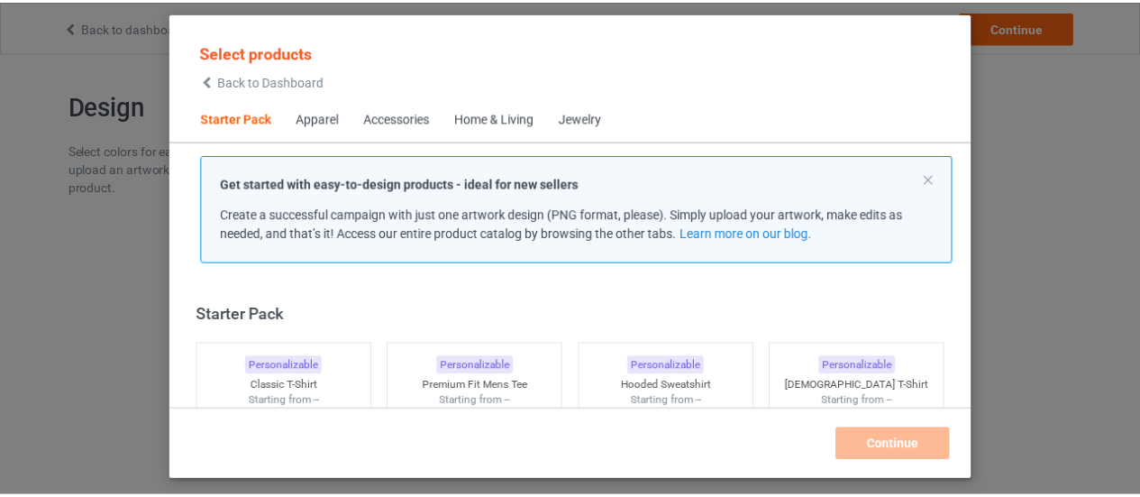
scroll to position [23, 0]
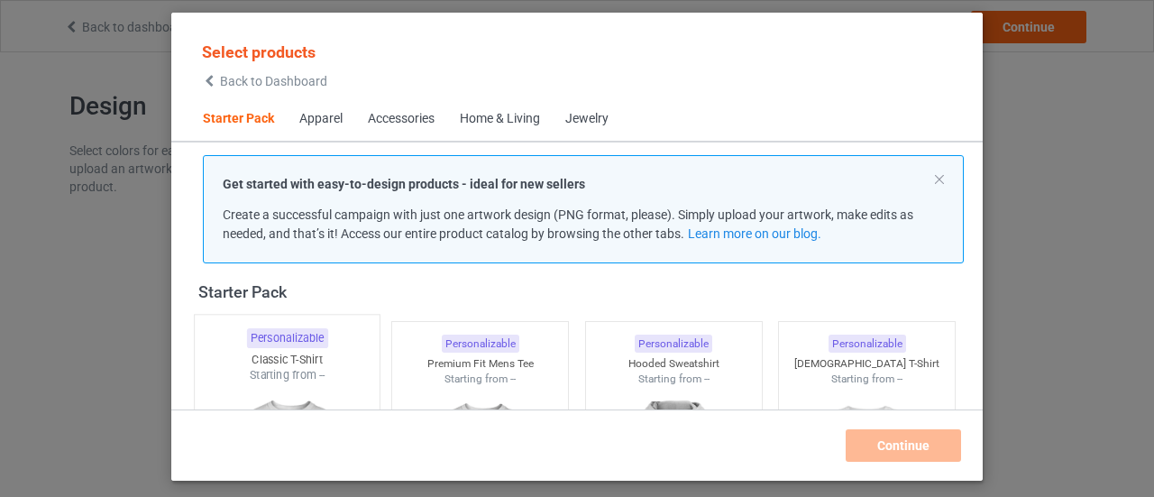
click at [303, 383] on img at bounding box center [286, 489] width 169 height 212
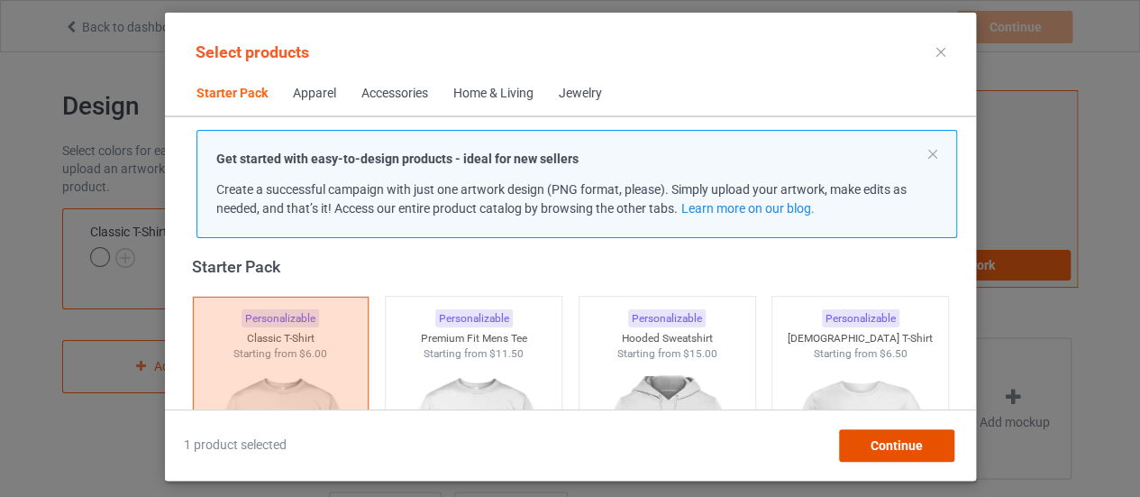
click at [905, 436] on div "Continue" at bounding box center [895, 445] width 115 height 32
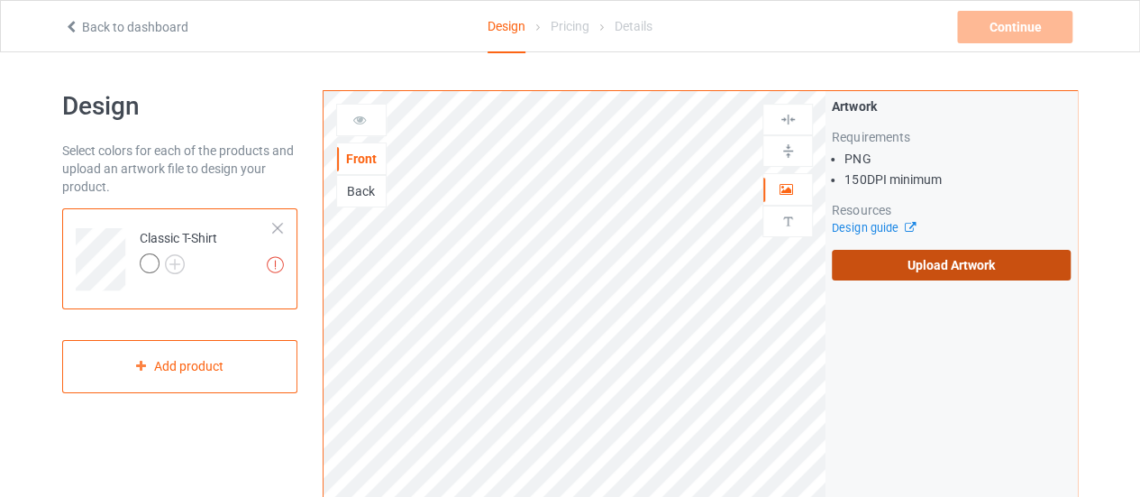
click at [927, 265] on label "Upload Artwork" at bounding box center [951, 265] width 239 height 31
click at [0, 0] on input "Upload Artwork" at bounding box center [0, 0] width 0 height 0
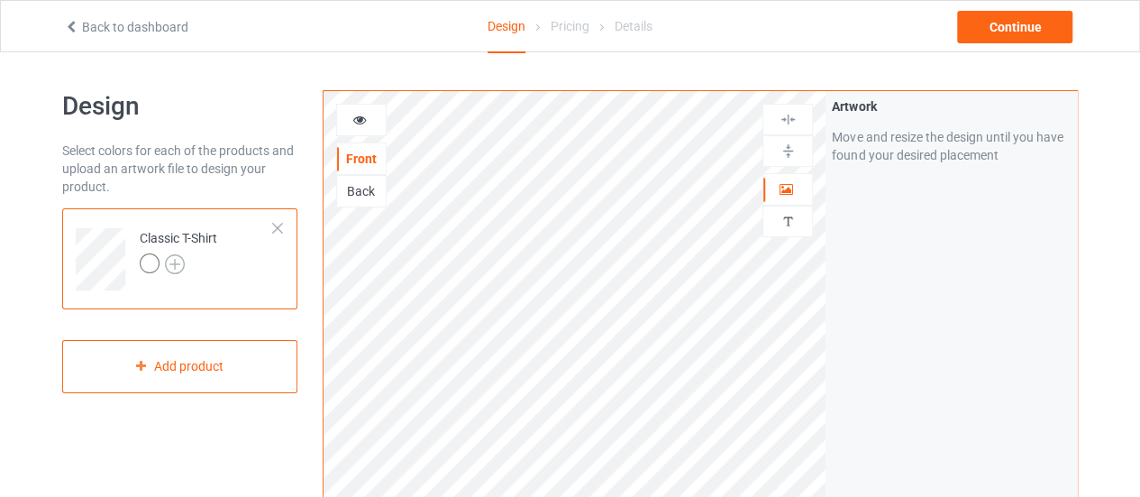
click at [168, 261] on img at bounding box center [175, 264] width 20 height 20
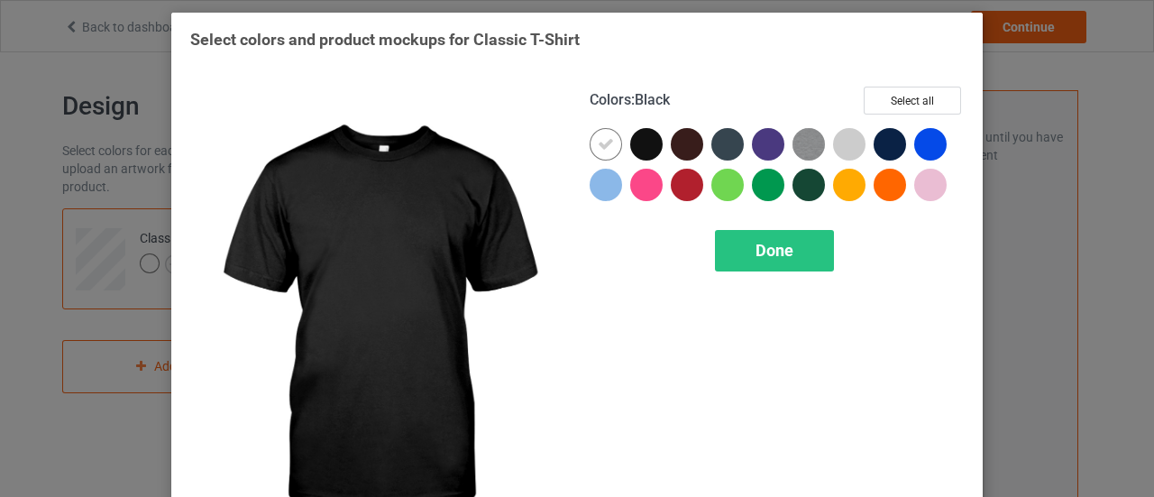
click at [632, 146] on div at bounding box center [646, 144] width 32 height 32
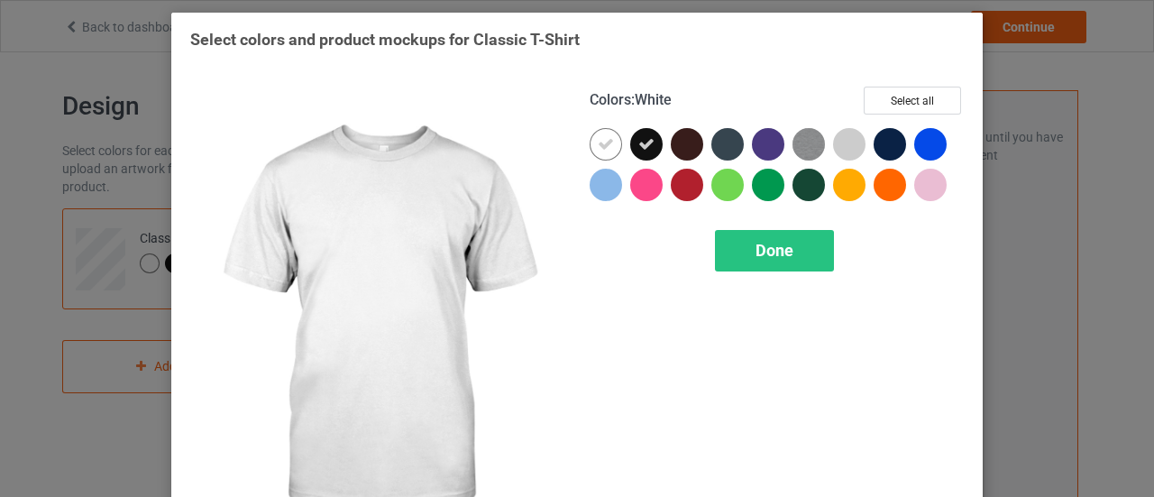
click at [610, 140] on div at bounding box center [605, 144] width 32 height 32
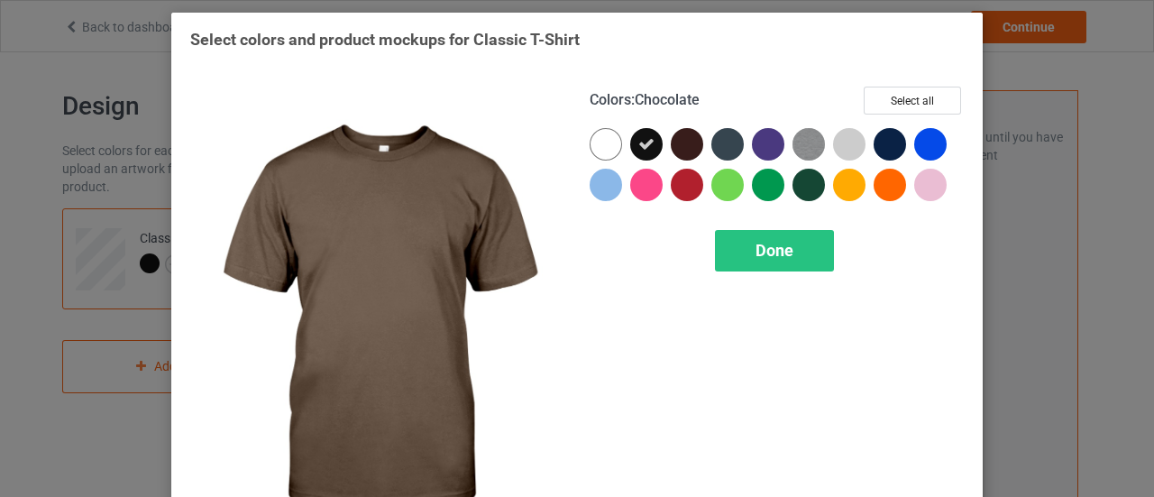
click at [684, 144] on div at bounding box center [687, 144] width 32 height 32
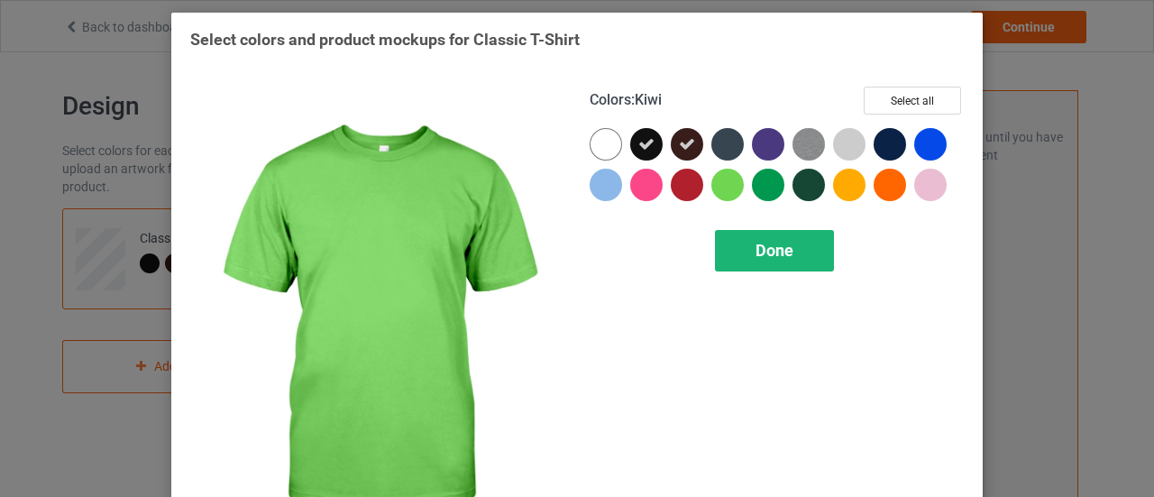
click at [761, 249] on span "Done" at bounding box center [774, 250] width 38 height 19
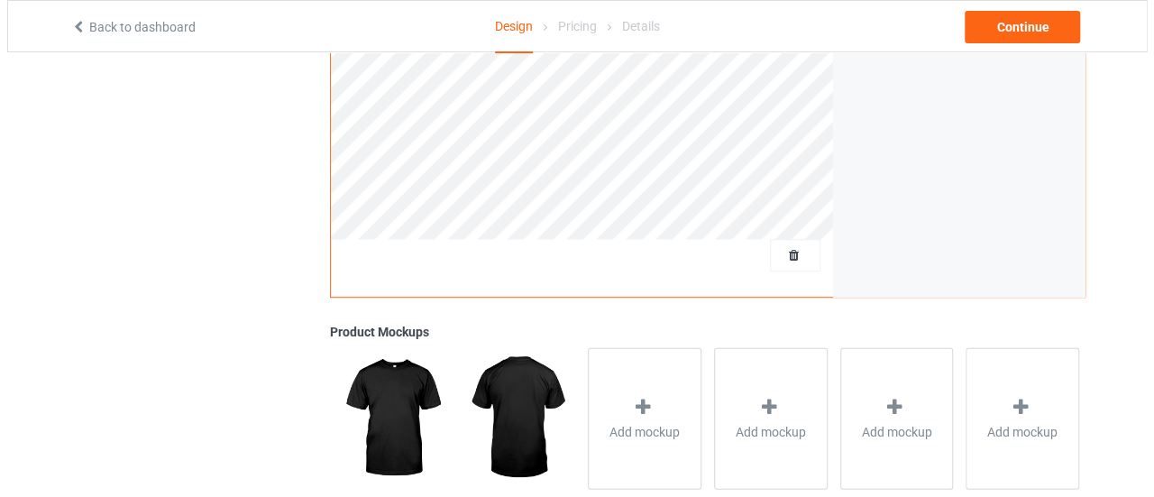
scroll to position [514, 0]
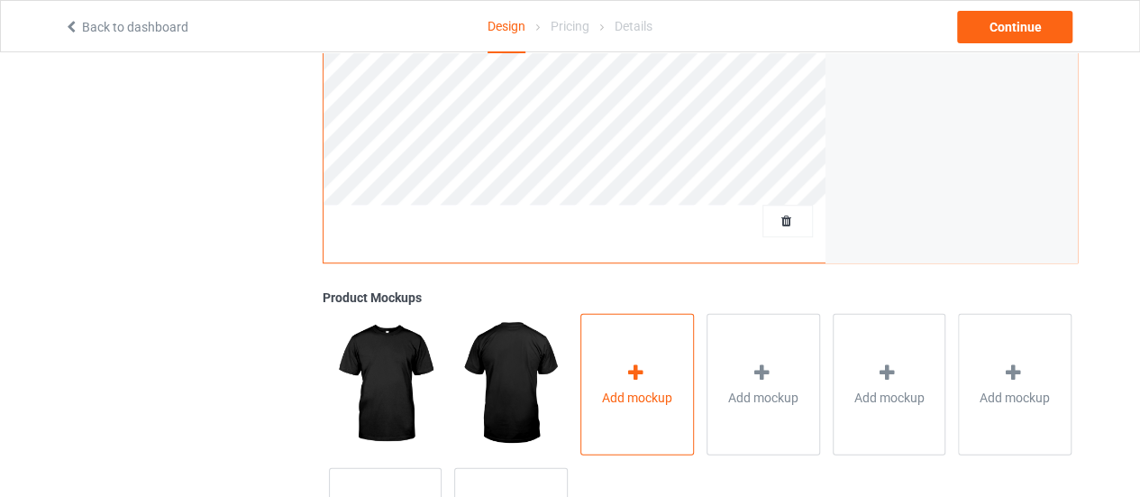
click at [662, 322] on div "Add mockup" at bounding box center [637, 384] width 114 height 142
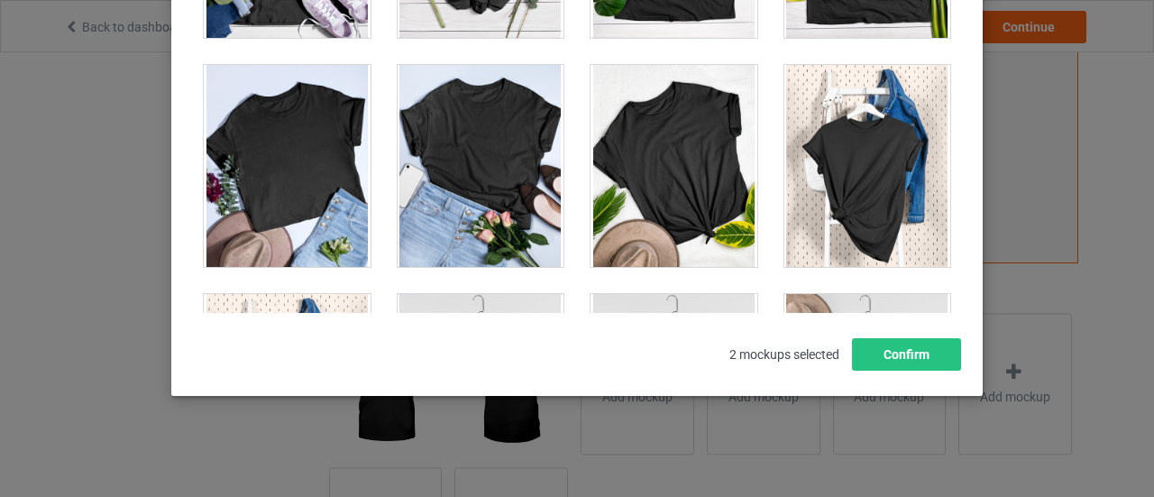
scroll to position [25862, 0]
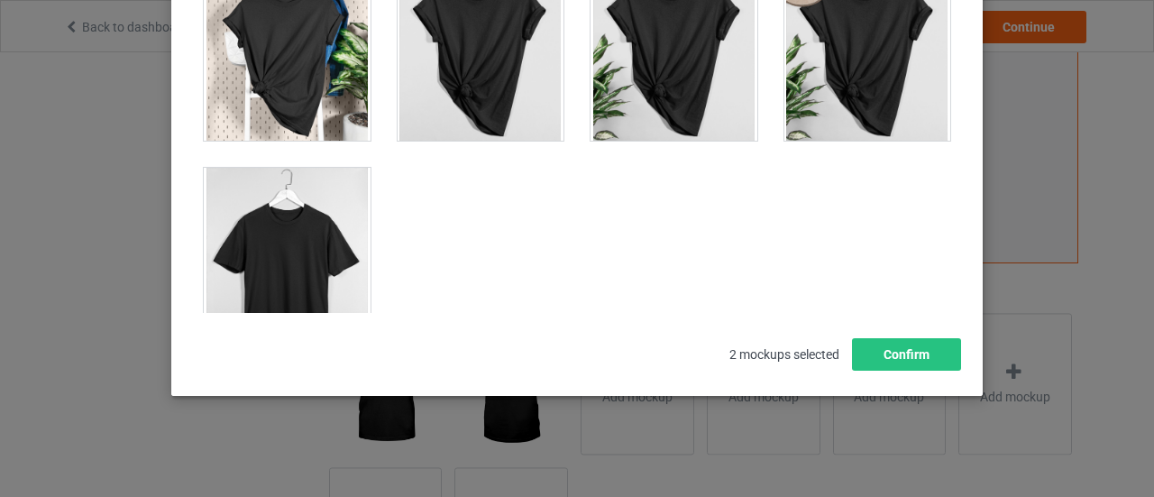
drag, startPoint x: 949, startPoint y: 286, endPoint x: 1087, endPoint y: 275, distance: 138.3
click at [1087, 275] on div "Select mockups visible on campaign page You may select up to 8 mockups 1 2 2 mo…" at bounding box center [577, 248] width 1154 height 497
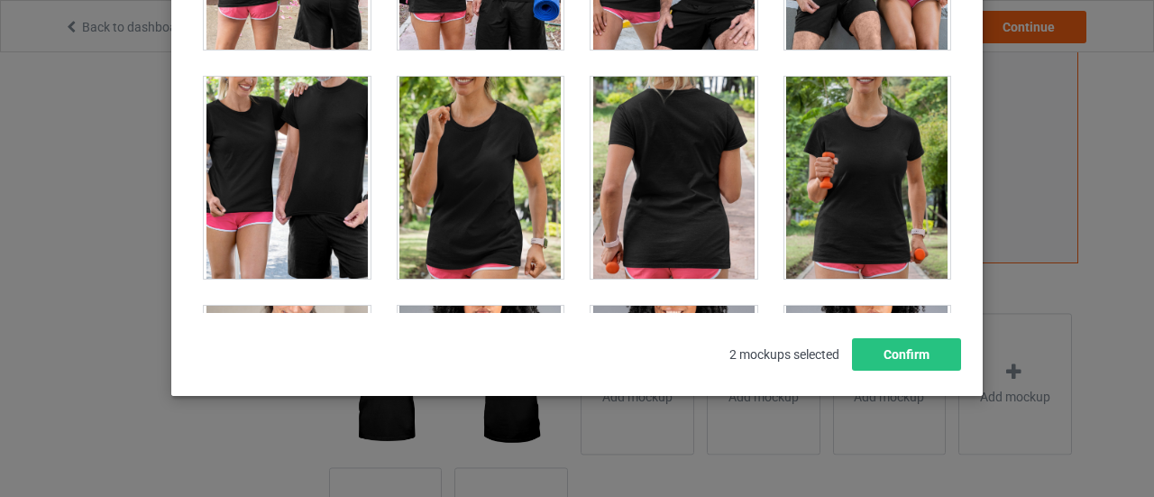
drag, startPoint x: 816, startPoint y: 260, endPoint x: 835, endPoint y: 218, distance: 46.4
drag, startPoint x: 865, startPoint y: 229, endPoint x: 867, endPoint y: 204, distance: 25.3
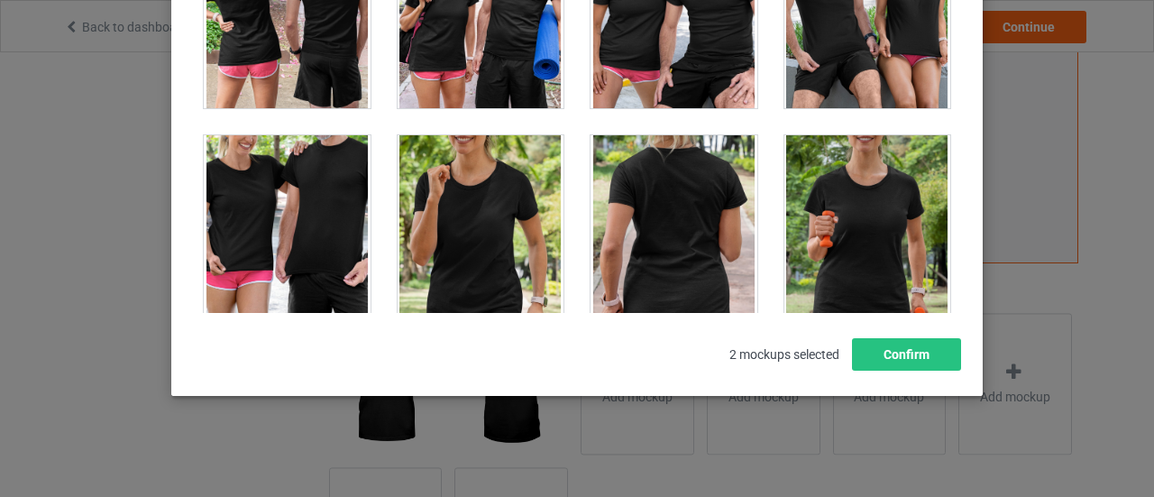
scroll to position [14236, 0]
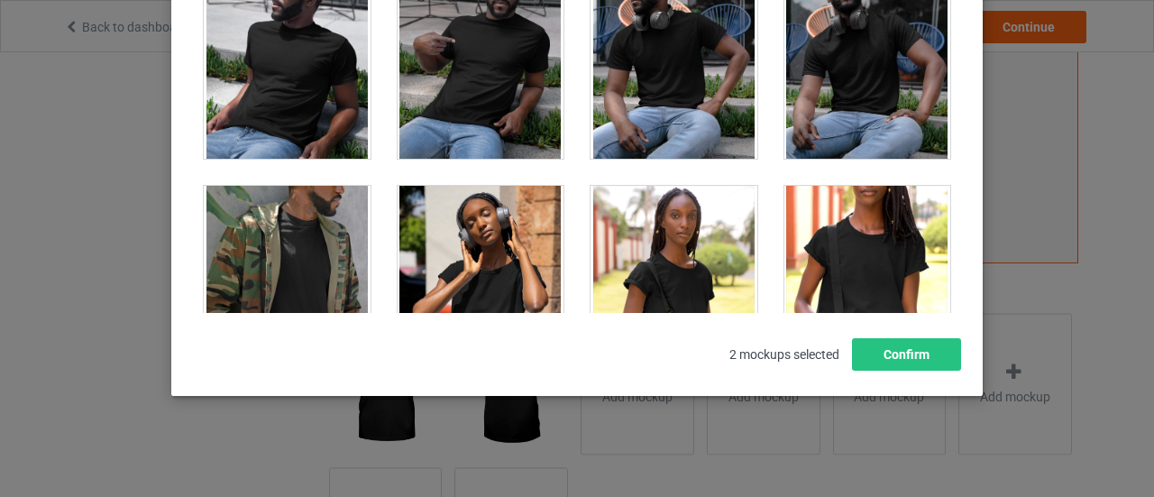
drag, startPoint x: 943, startPoint y: 306, endPoint x: 934, endPoint y: 307, distance: 9.2
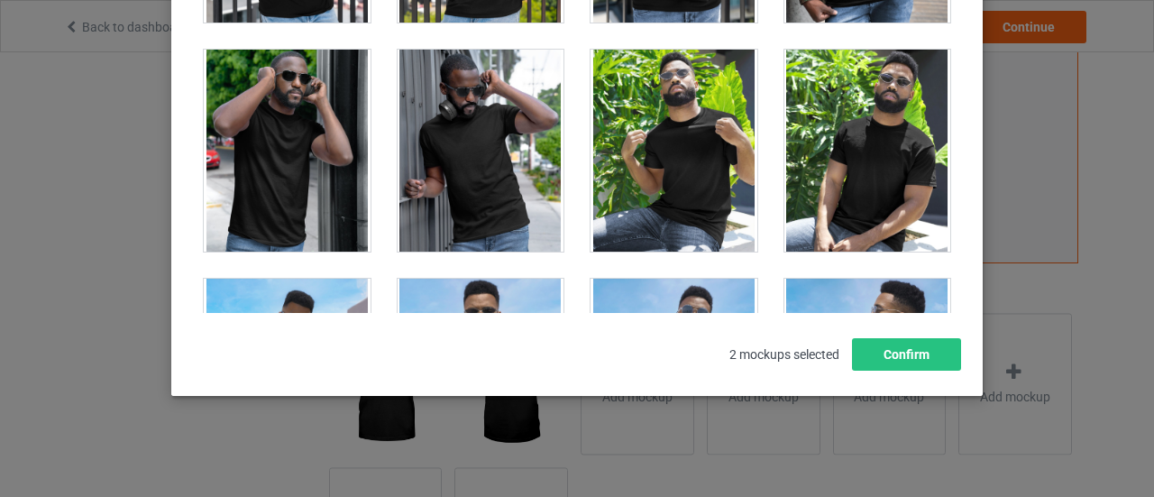
scroll to position [11557, 0]
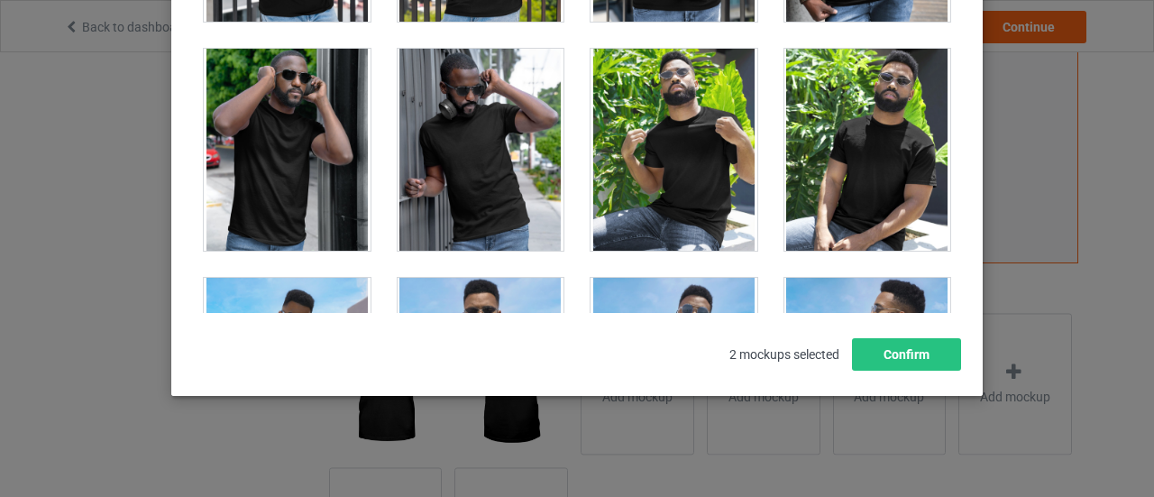
click at [712, 134] on div at bounding box center [673, 150] width 167 height 202
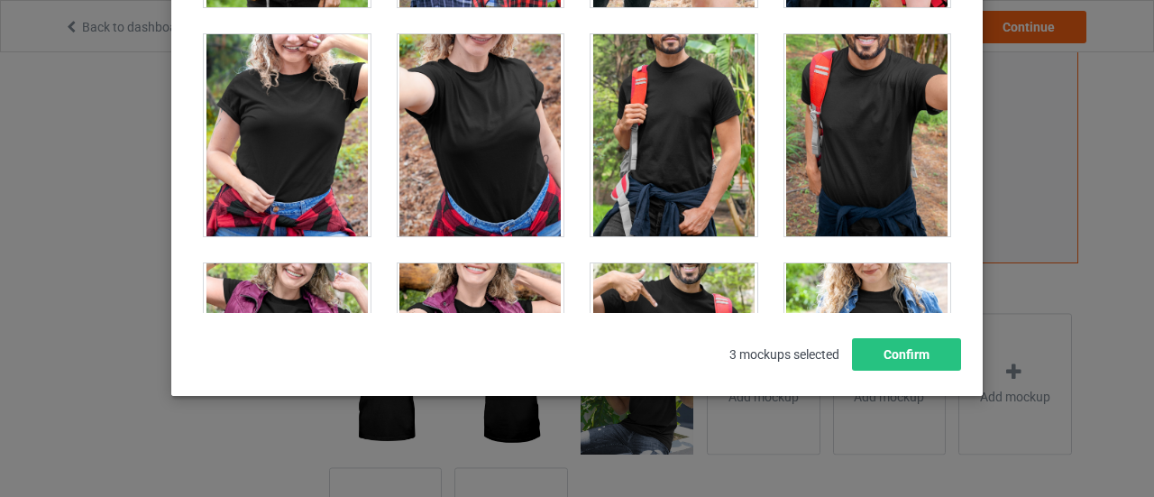
scroll to position [25862, 0]
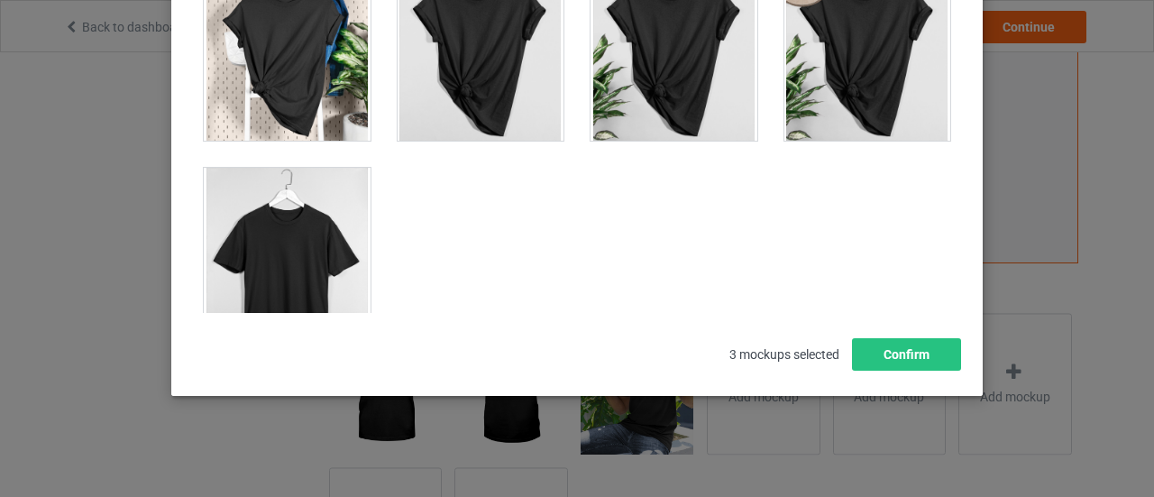
click at [284, 272] on div at bounding box center [287, 269] width 167 height 202
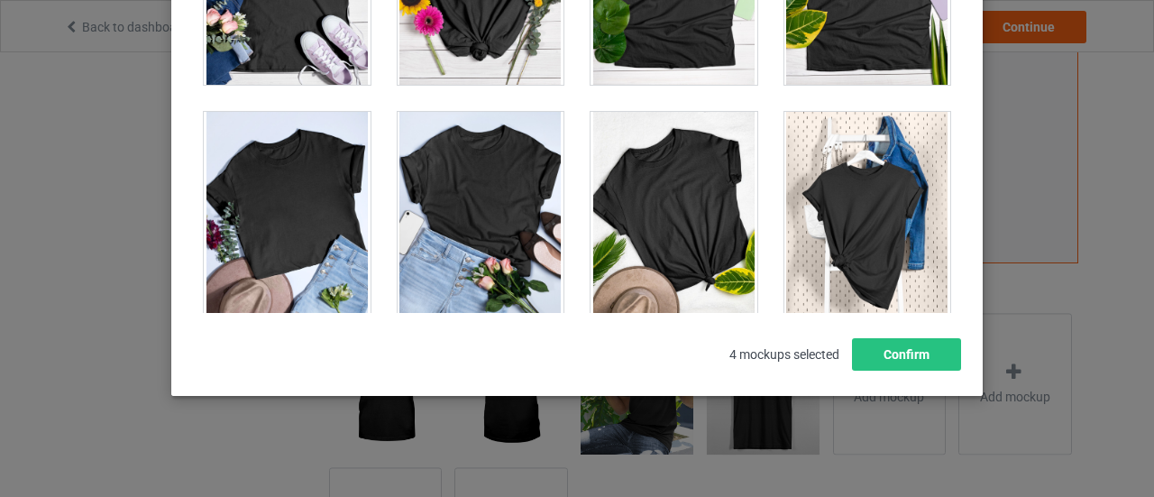
scroll to position [25457, 0]
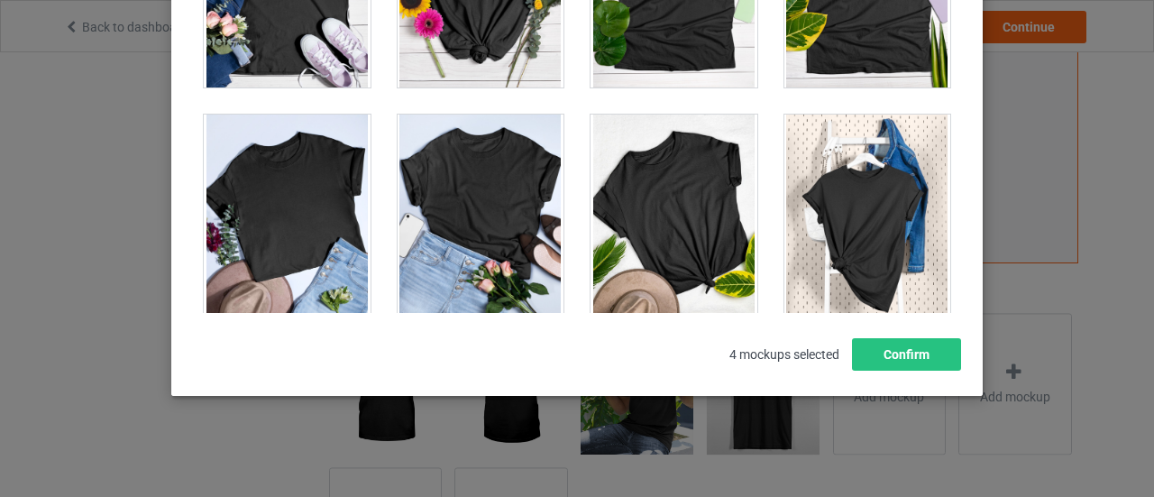
click at [278, 343] on div at bounding box center [287, 444] width 167 height 202
click at [440, 343] on div at bounding box center [481, 444] width 167 height 202
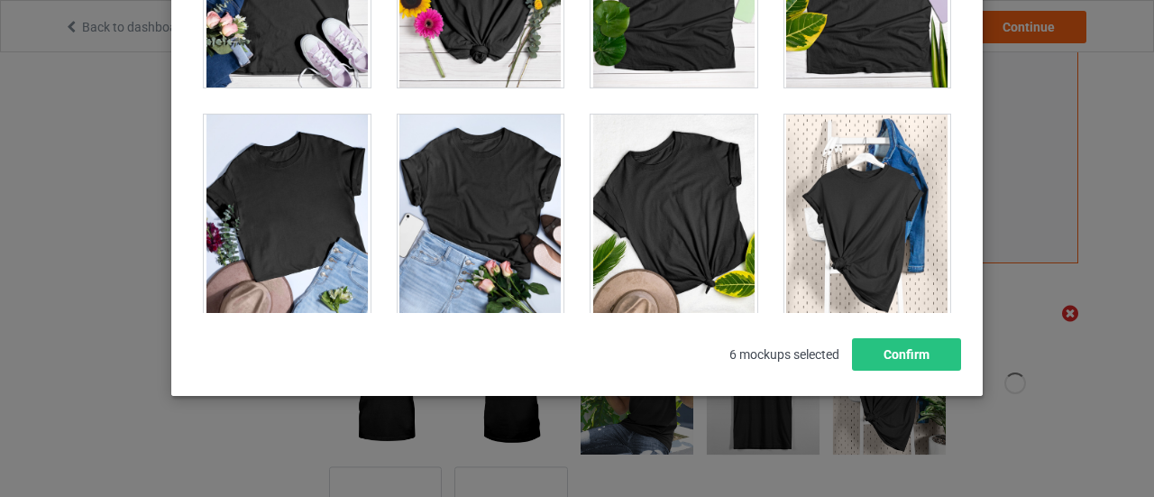
click at [608, 343] on div at bounding box center [673, 444] width 167 height 202
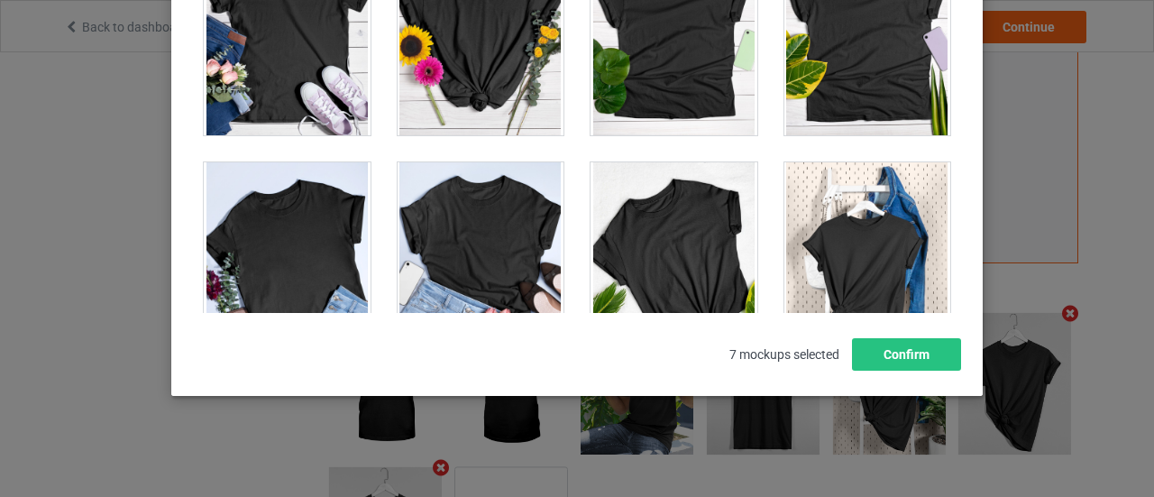
scroll to position [25407, 0]
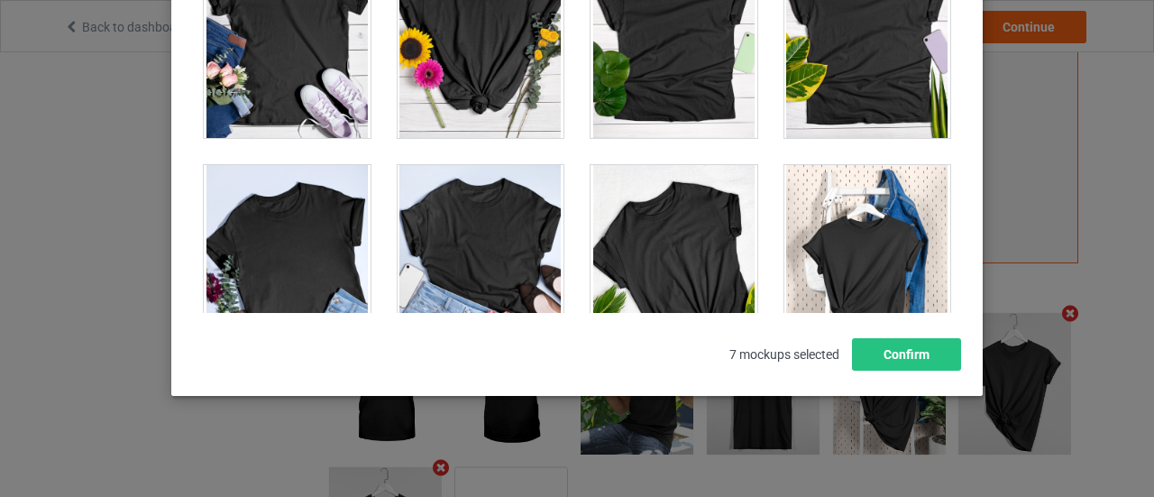
click at [496, 207] on div at bounding box center [481, 266] width 167 height 202
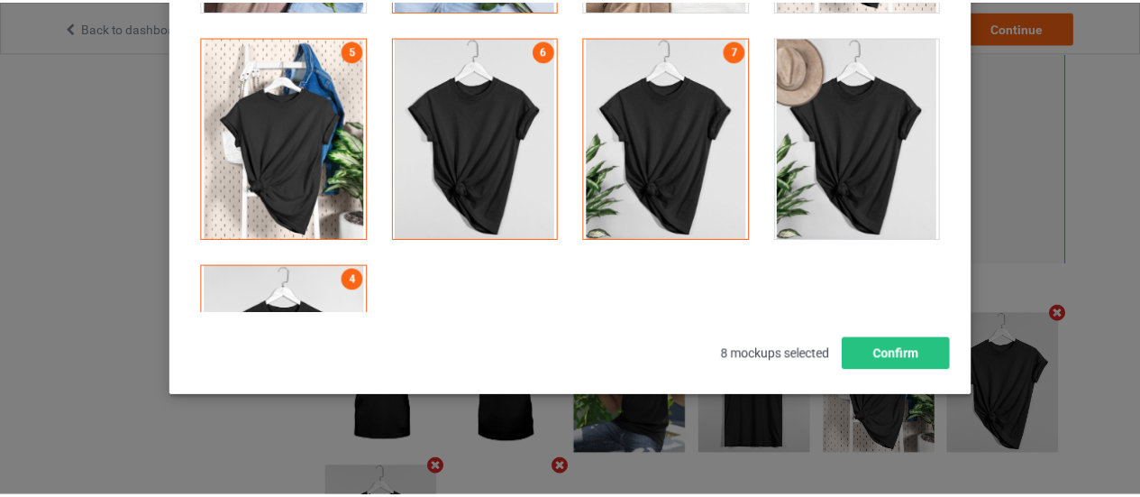
scroll to position [25763, 0]
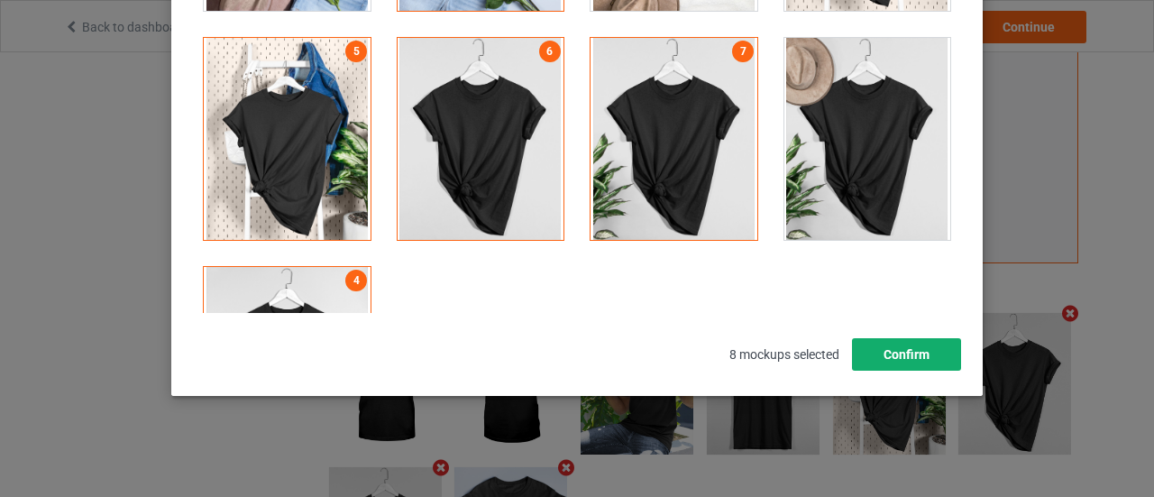
drag, startPoint x: 918, startPoint y: 339, endPoint x: 902, endPoint y: 346, distance: 17.8
click at [902, 346] on button "Confirm" at bounding box center [906, 354] width 109 height 32
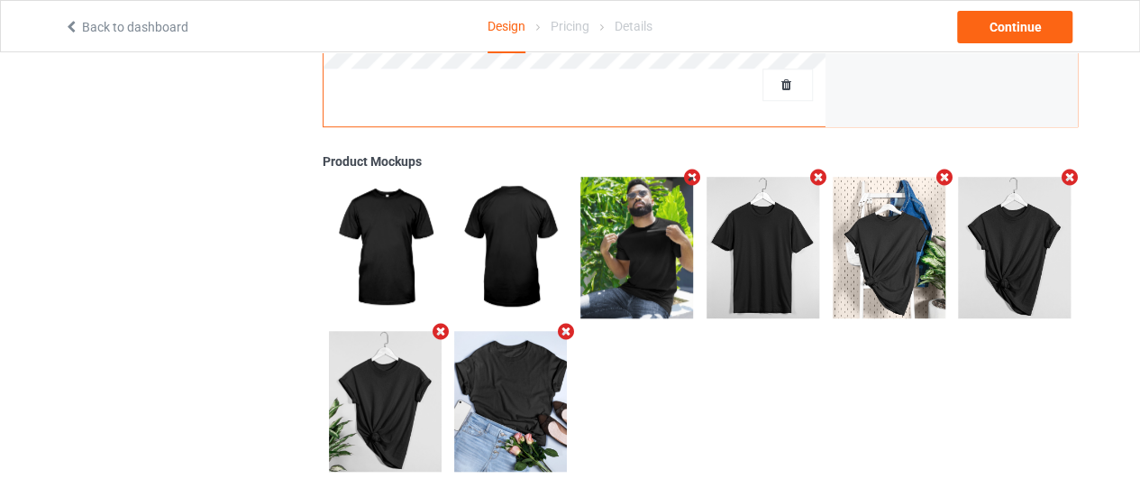
scroll to position [667, 0]
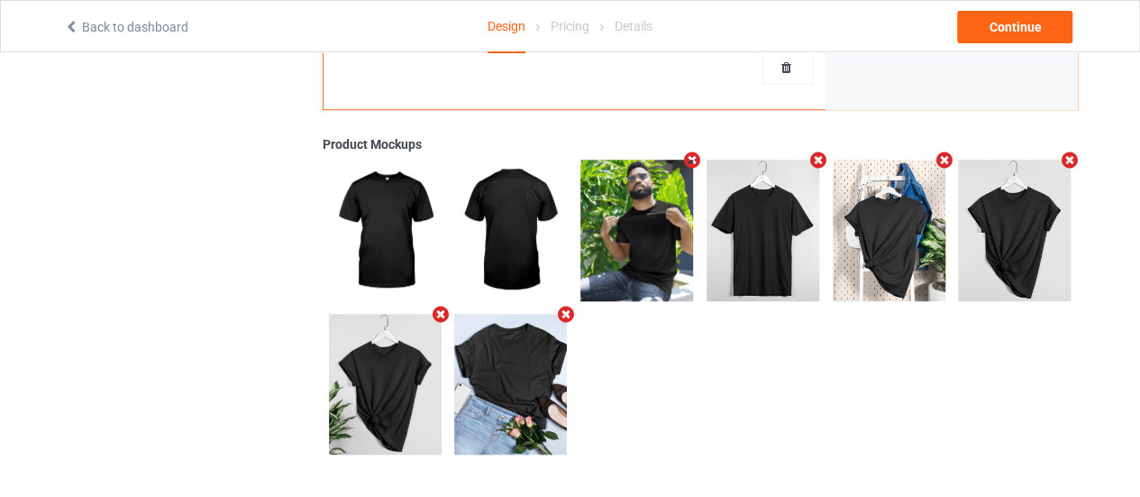
click at [564, 310] on icon "Remove mockup" at bounding box center [566, 314] width 23 height 19
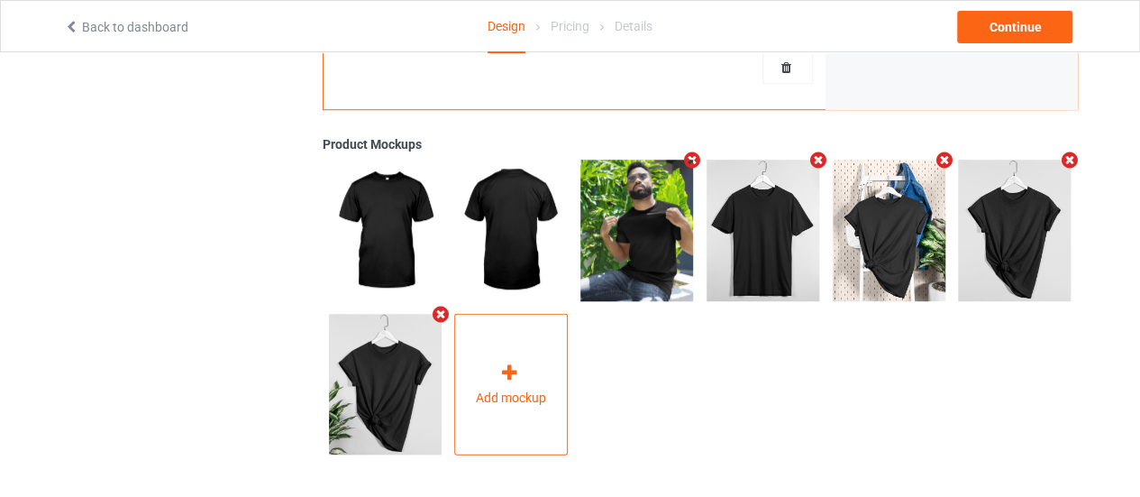
click at [533, 349] on div "Add mockup" at bounding box center [511, 385] width 114 height 142
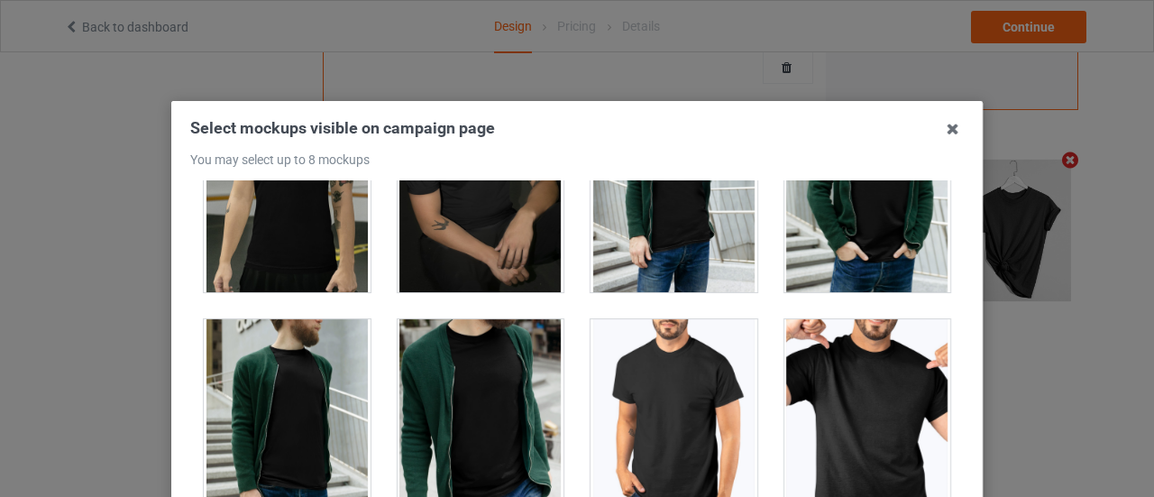
scroll to position [3377, 0]
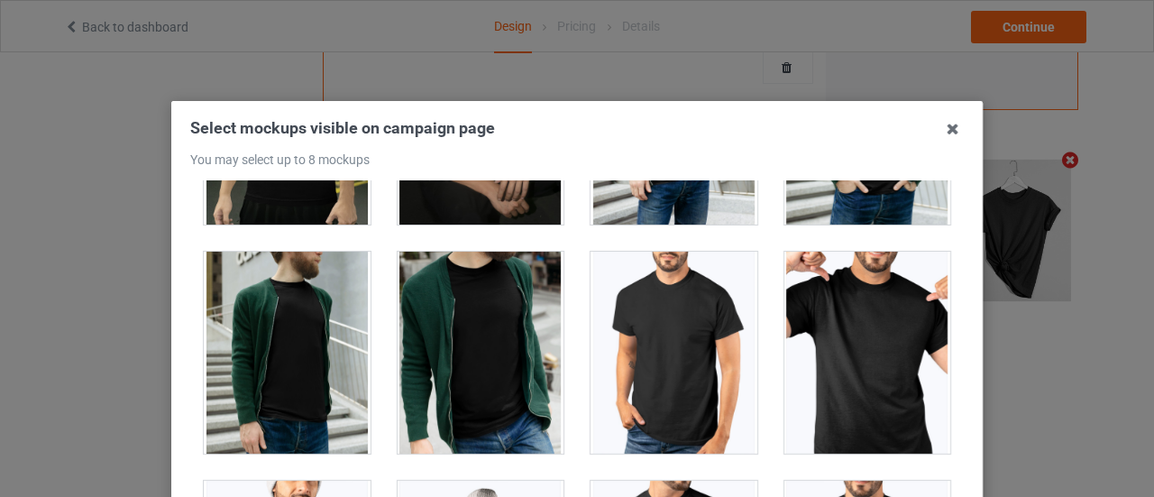
click at [806, 296] on div at bounding box center [867, 352] width 167 height 202
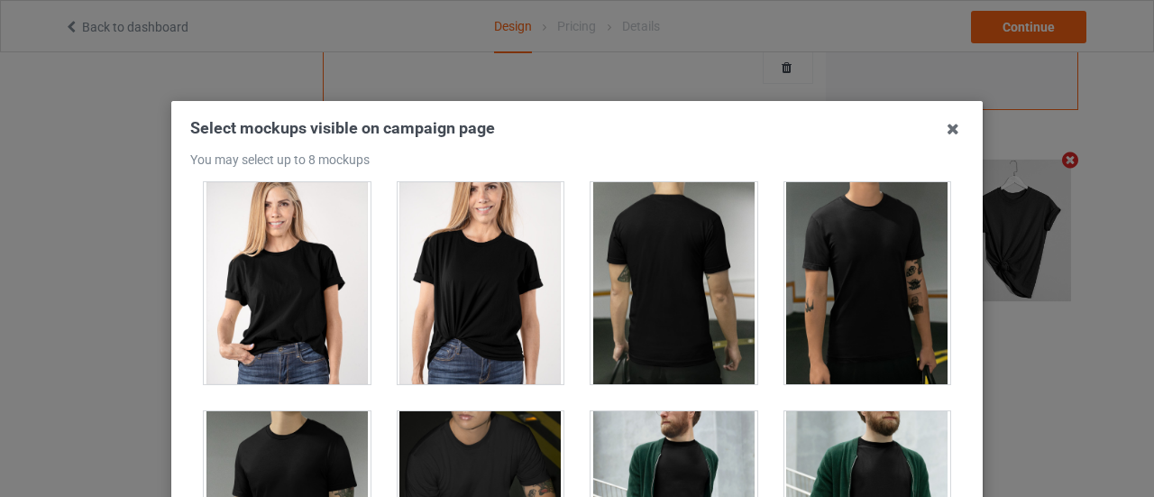
scroll to position [2986, 0]
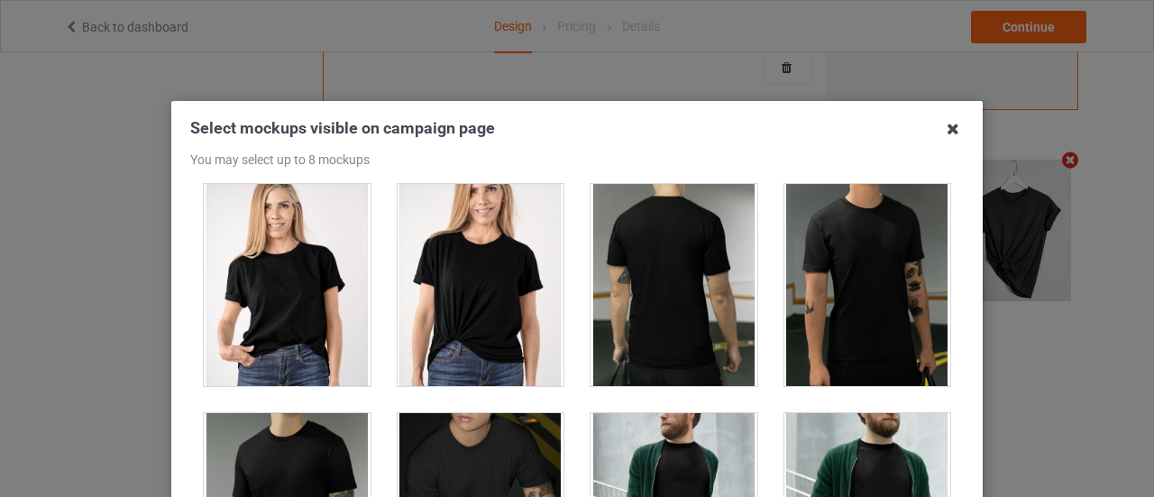
click at [946, 131] on icon at bounding box center [952, 128] width 29 height 29
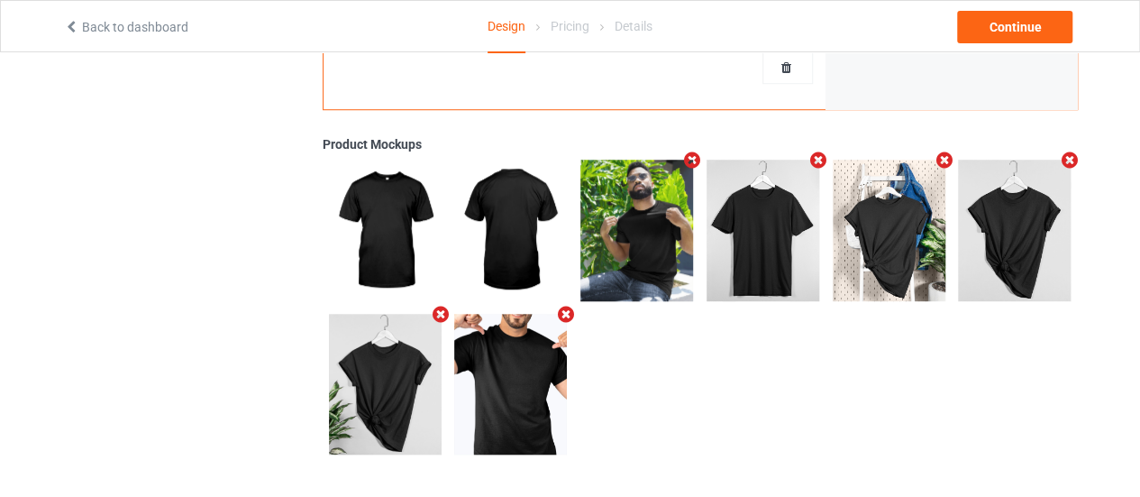
click at [942, 157] on icon "Remove mockup" at bounding box center [944, 160] width 23 height 19
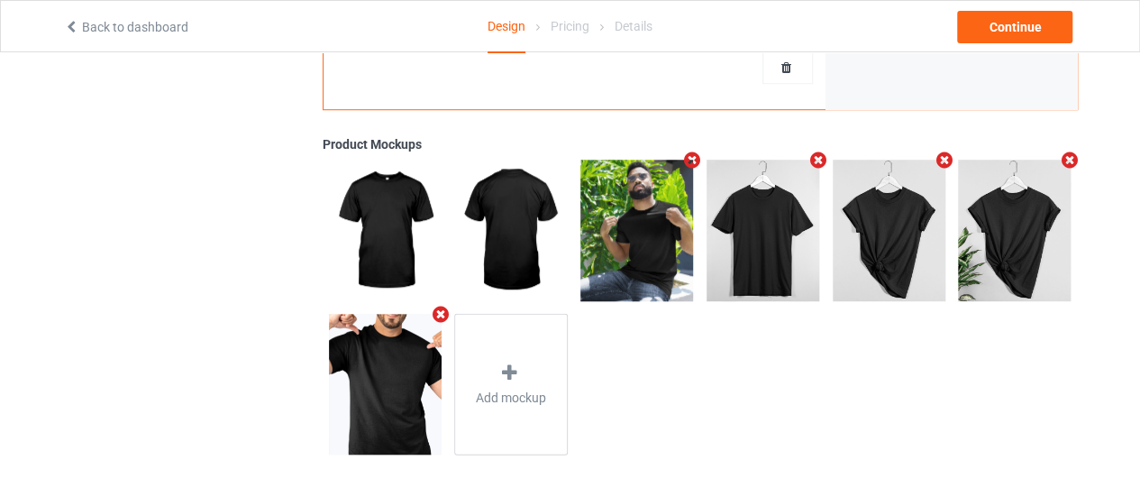
click at [1062, 156] on icon "Remove mockup" at bounding box center [1070, 160] width 23 height 19
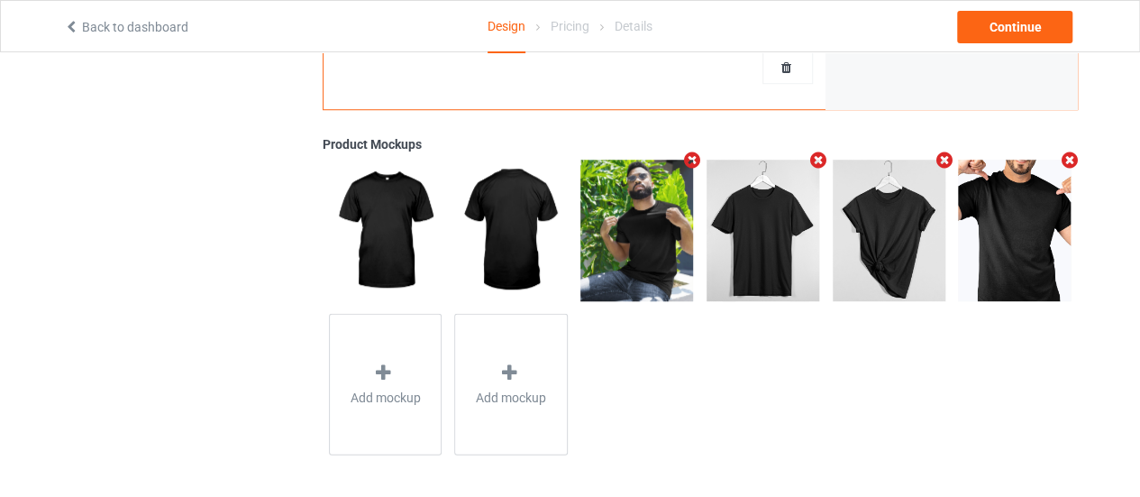
click at [941, 151] on icon "Remove mockup" at bounding box center [944, 160] width 23 height 19
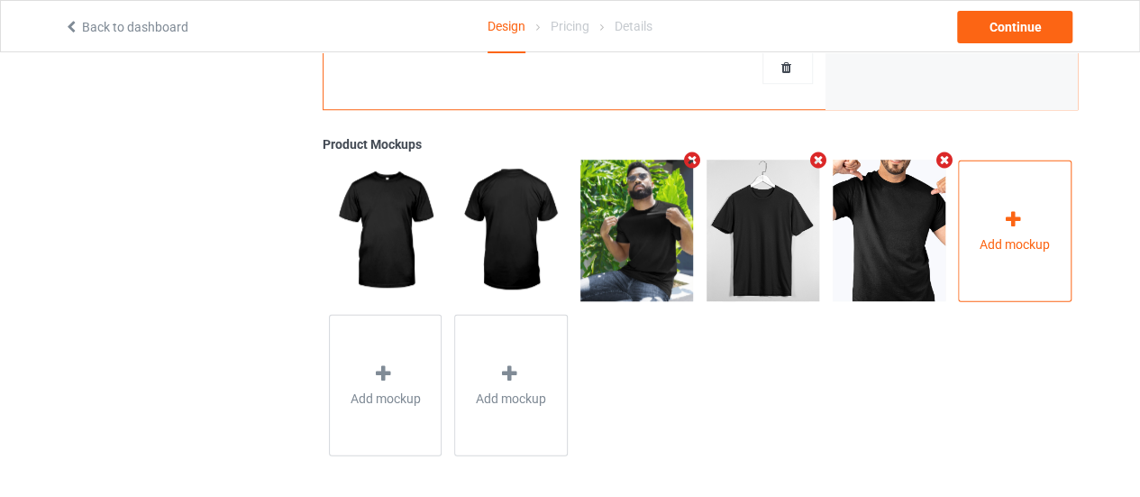
click at [999, 194] on div "Add mockup" at bounding box center [1015, 231] width 114 height 142
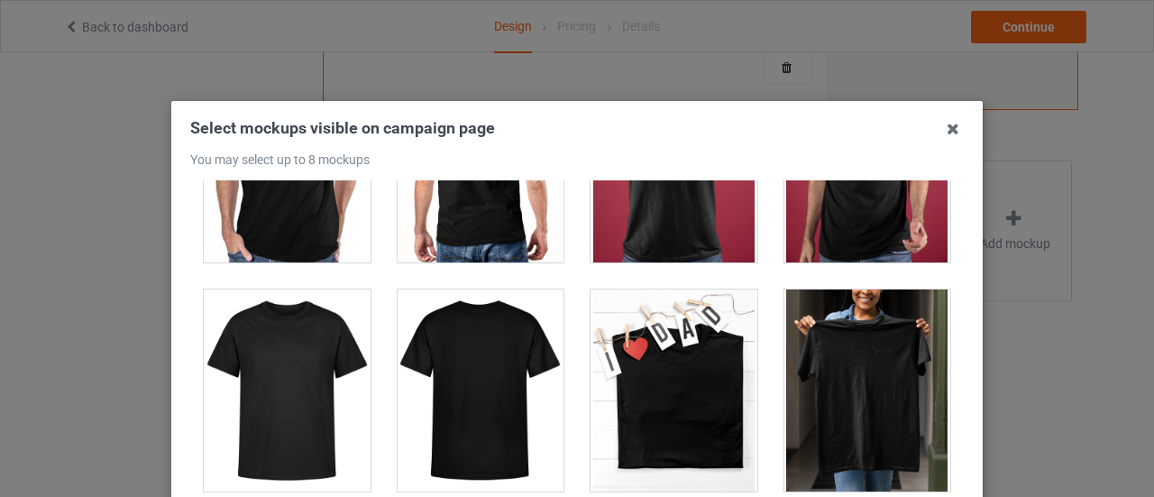
scroll to position [7927, 0]
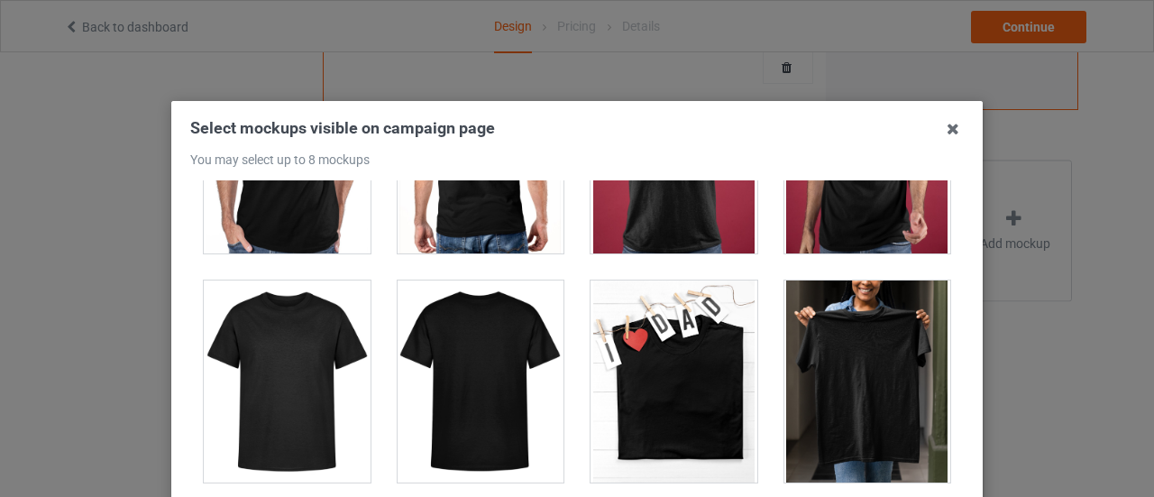
click at [441, 349] on div at bounding box center [481, 381] width 167 height 202
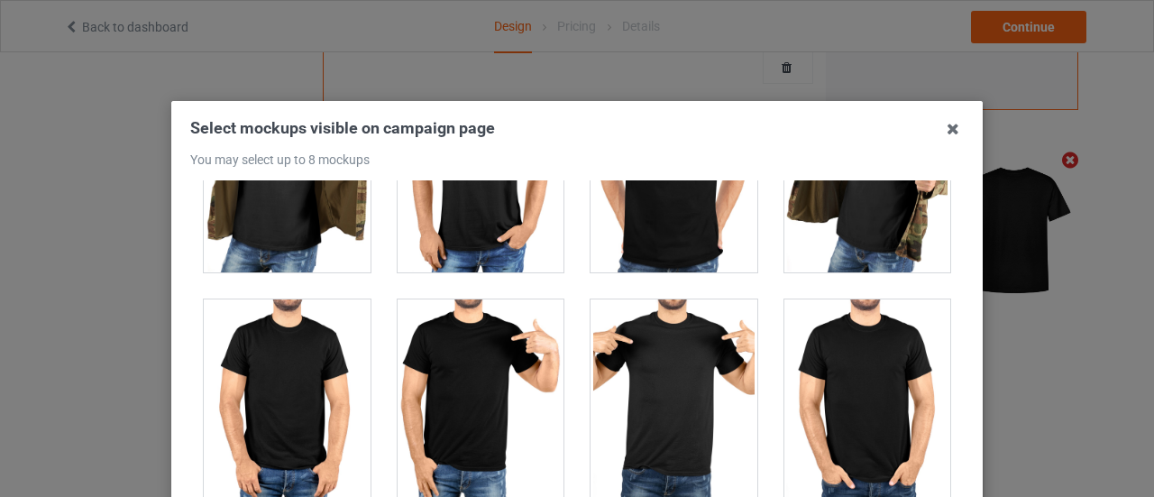
scroll to position [15691, 0]
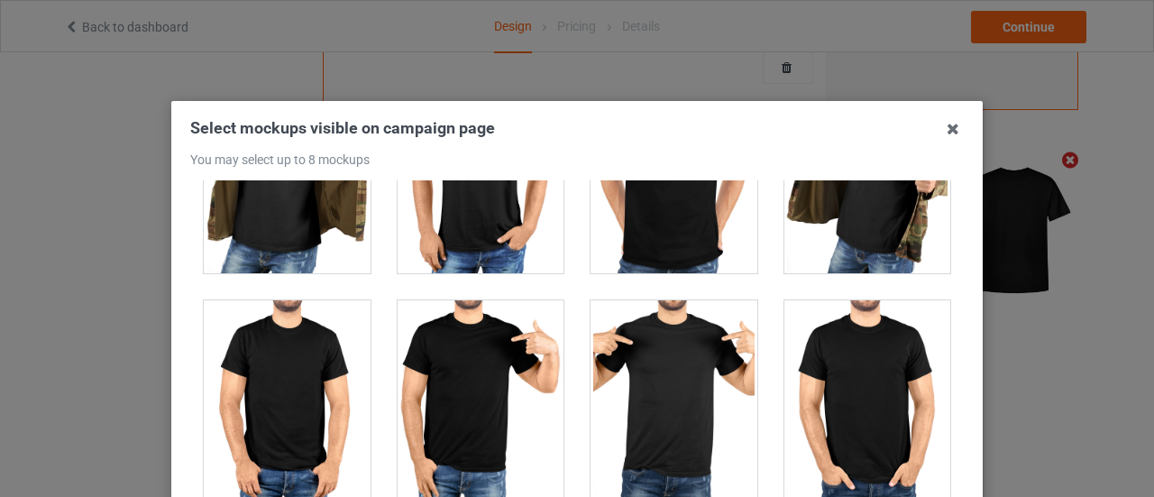
click at [698, 312] on div at bounding box center [673, 401] width 167 height 202
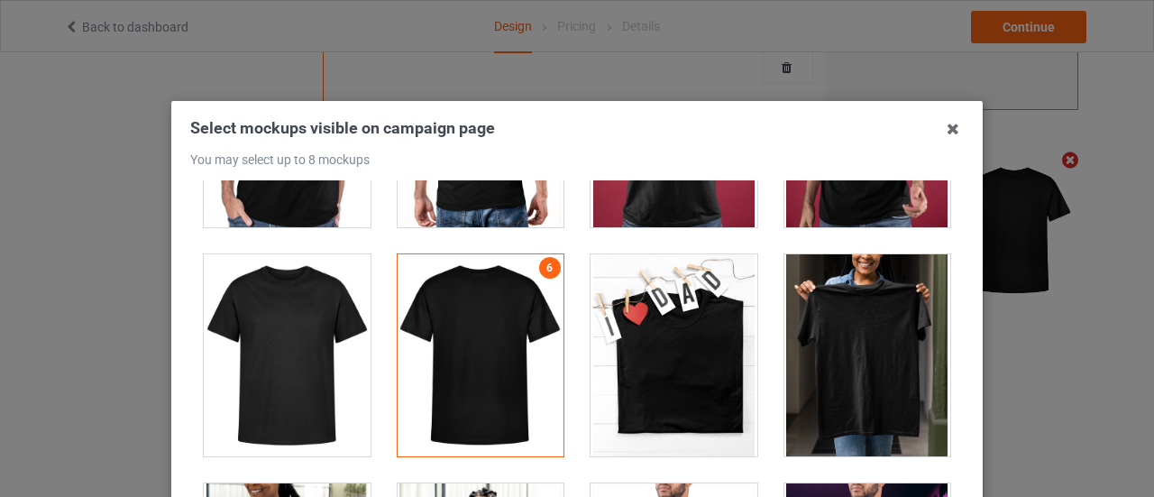
scroll to position [7954, 0]
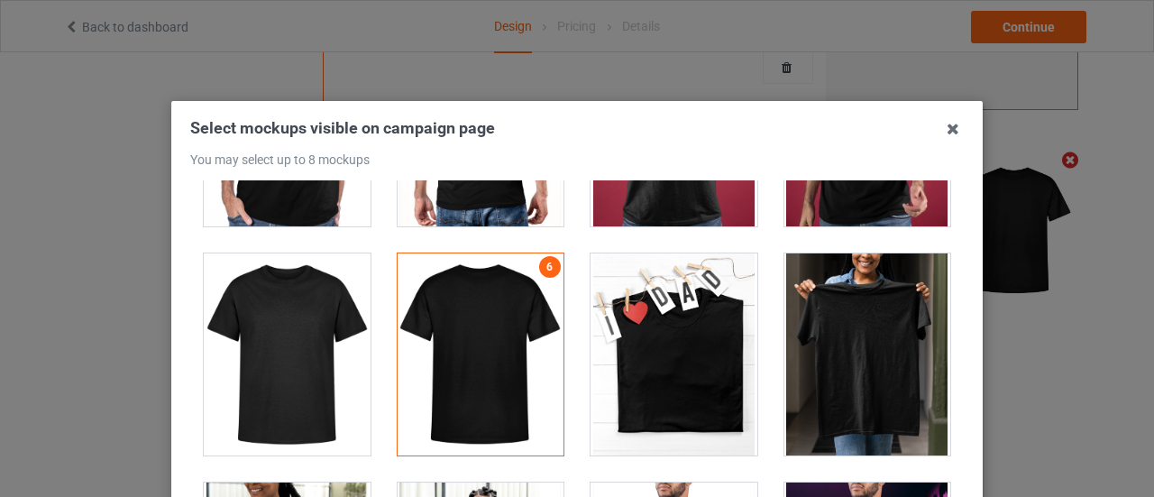
click at [784, 288] on div at bounding box center [867, 354] width 167 height 202
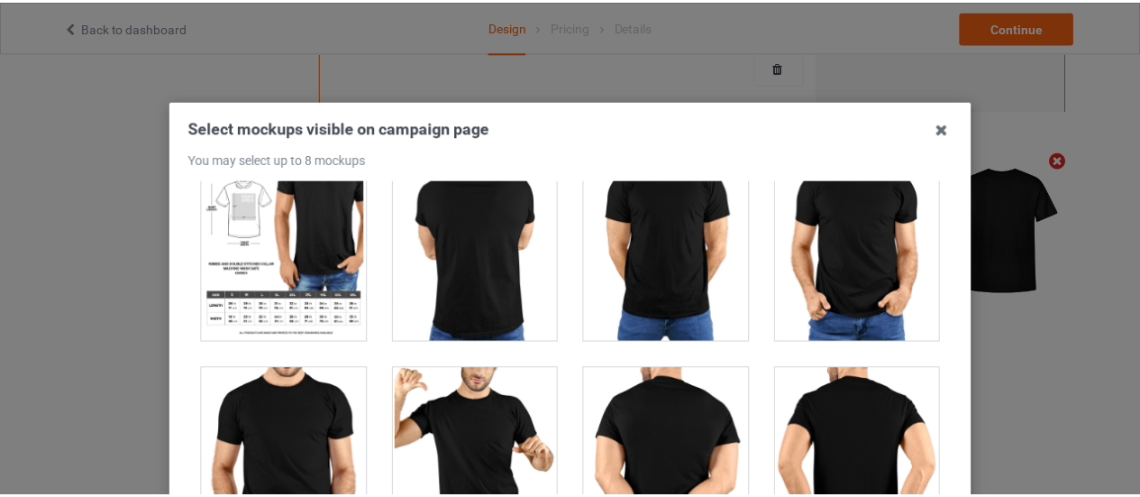
scroll to position [264, 0]
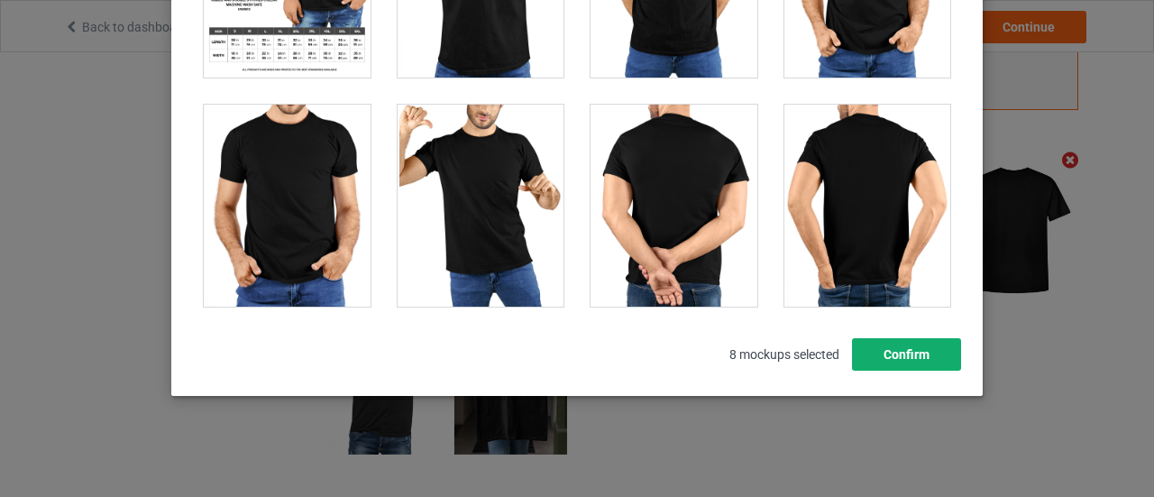
click at [937, 355] on button "Confirm" at bounding box center [906, 354] width 109 height 32
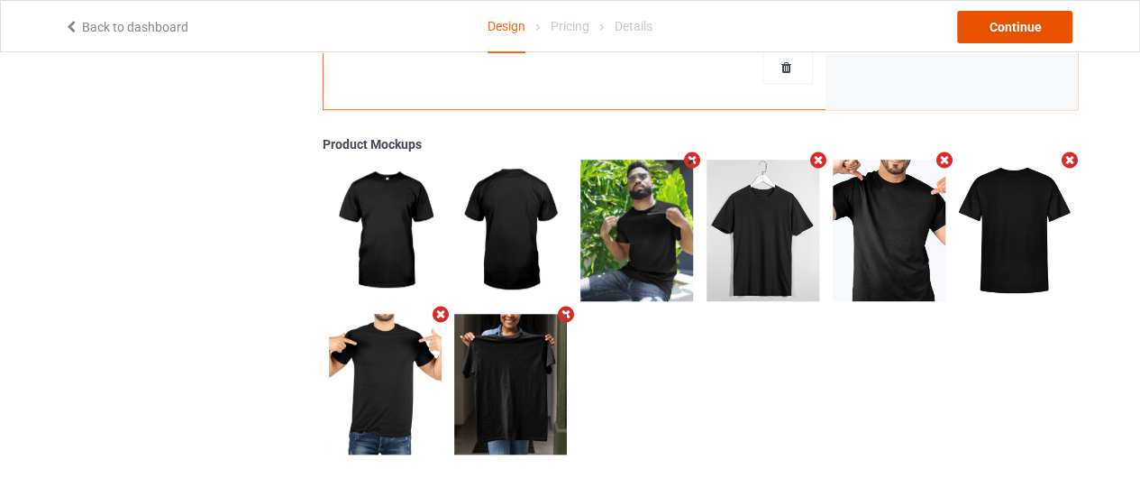
click at [1024, 19] on div "Continue" at bounding box center [1014, 27] width 115 height 32
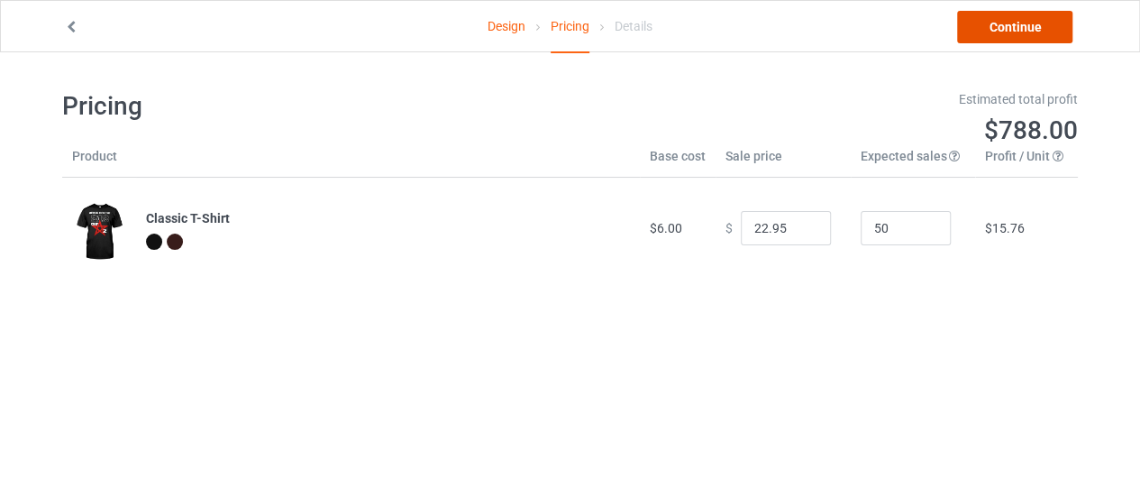
click at [1019, 19] on link "Continue" at bounding box center [1014, 27] width 115 height 32
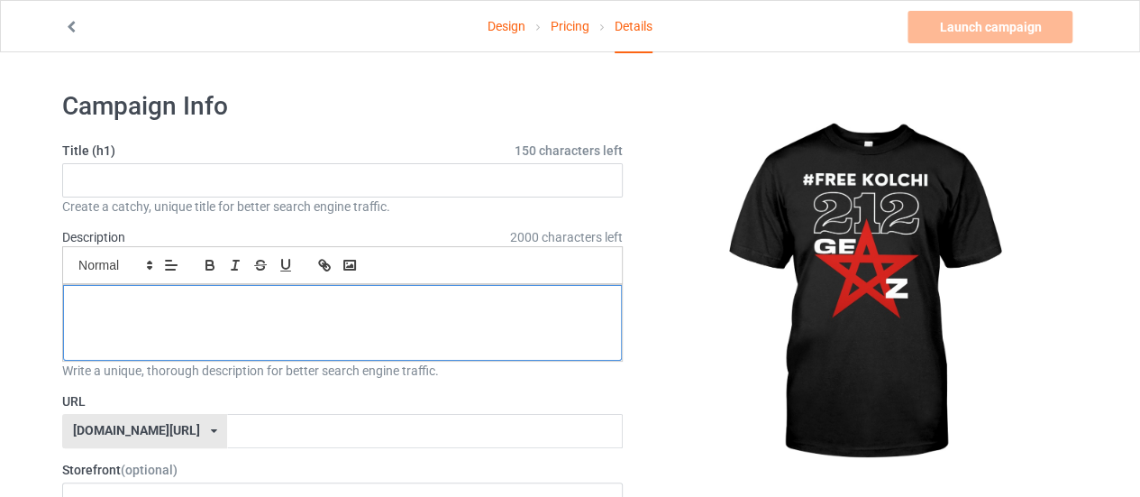
click at [196, 313] on div at bounding box center [342, 323] width 559 height 76
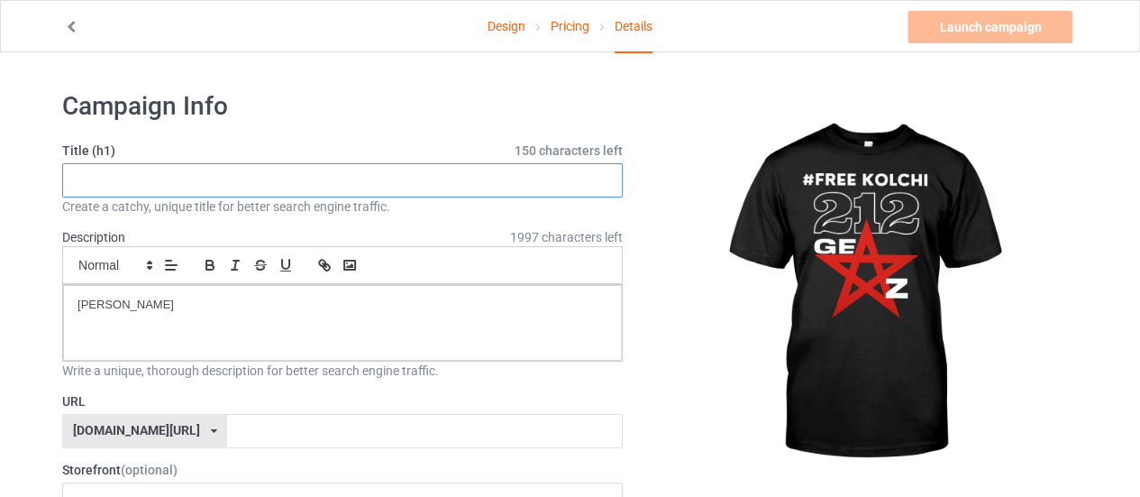
click at [279, 165] on input "text" at bounding box center [342, 180] width 561 height 34
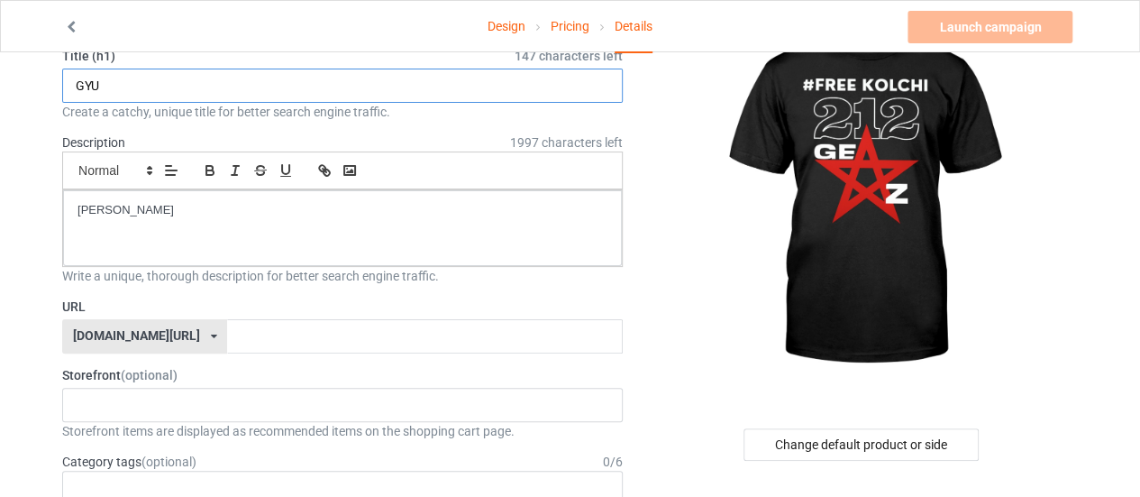
scroll to position [96, 0]
type input "GYU"
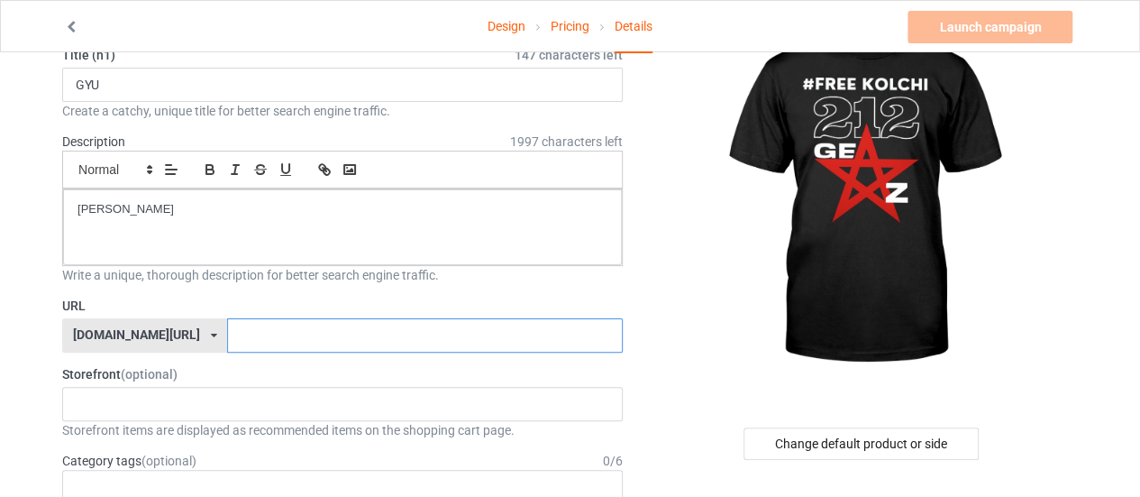
click at [241, 327] on input "text" at bounding box center [424, 335] width 395 height 34
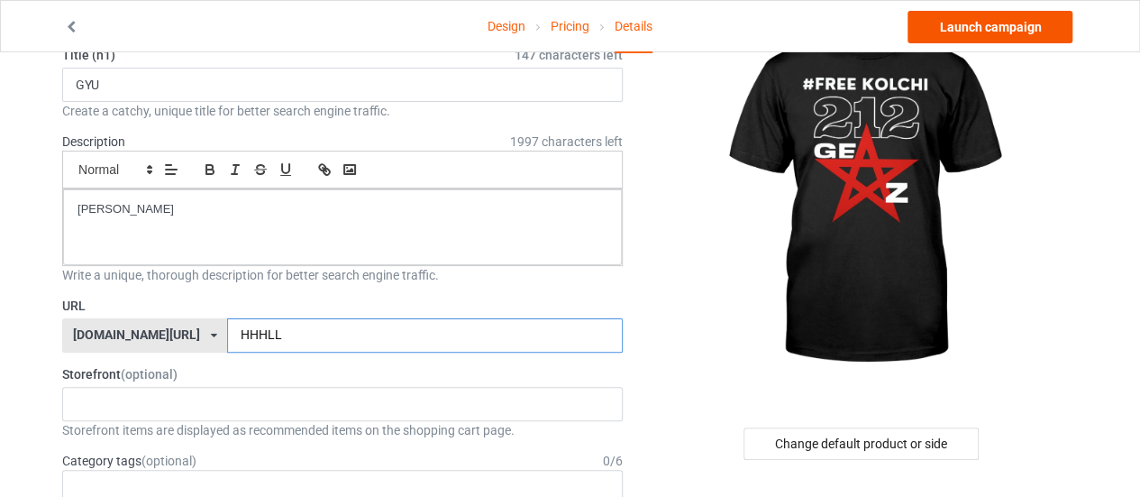
type input "HHHLL"
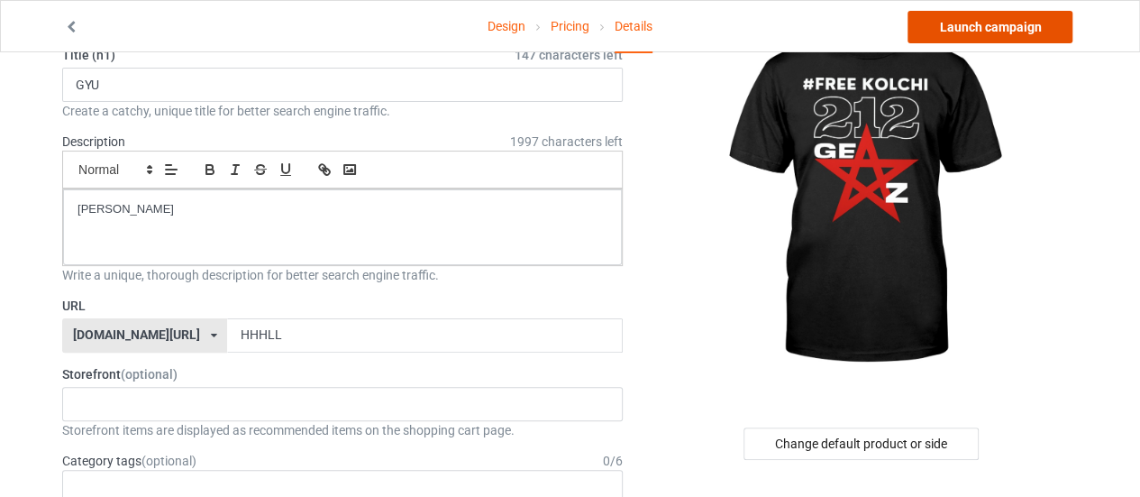
click at [975, 19] on link "Launch campaign" at bounding box center [990, 27] width 165 height 32
